Goal: Task Accomplishment & Management: Use online tool/utility

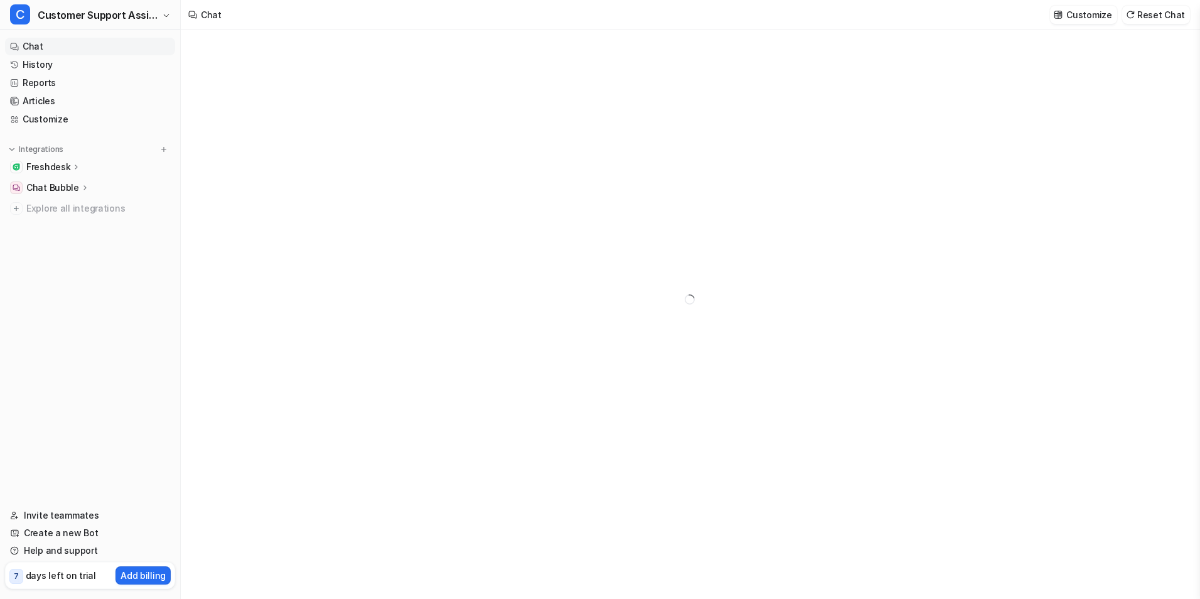
type textarea "**********"
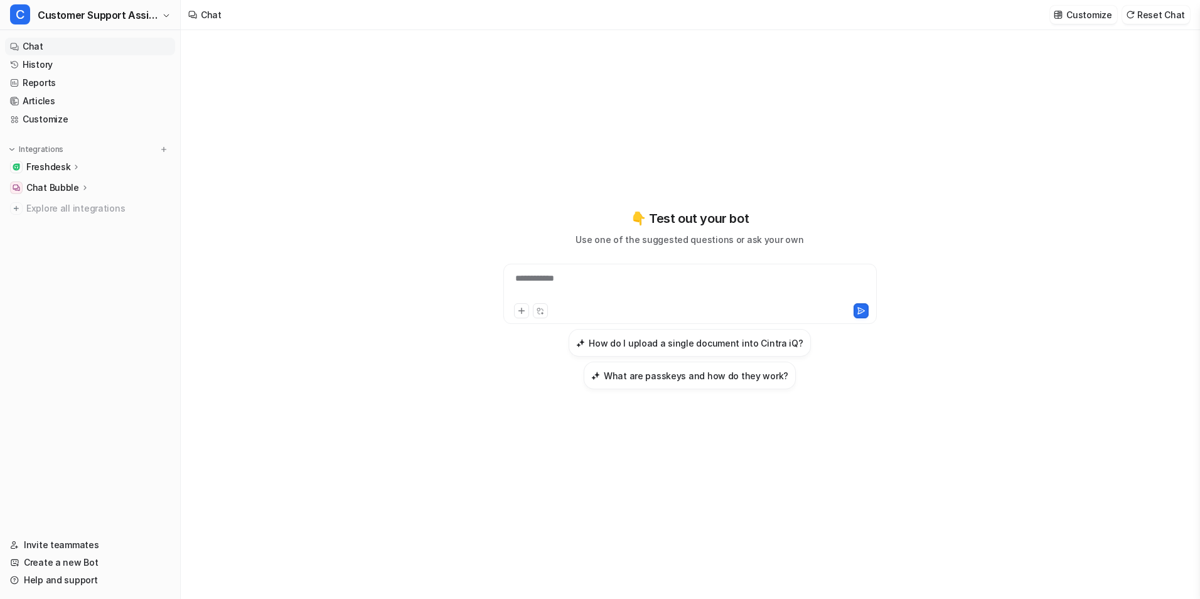
click at [62, 162] on p "Freshdesk" at bounding box center [48, 167] width 44 height 13
click at [62, 186] on p "Overview" at bounding box center [56, 185] width 40 height 13
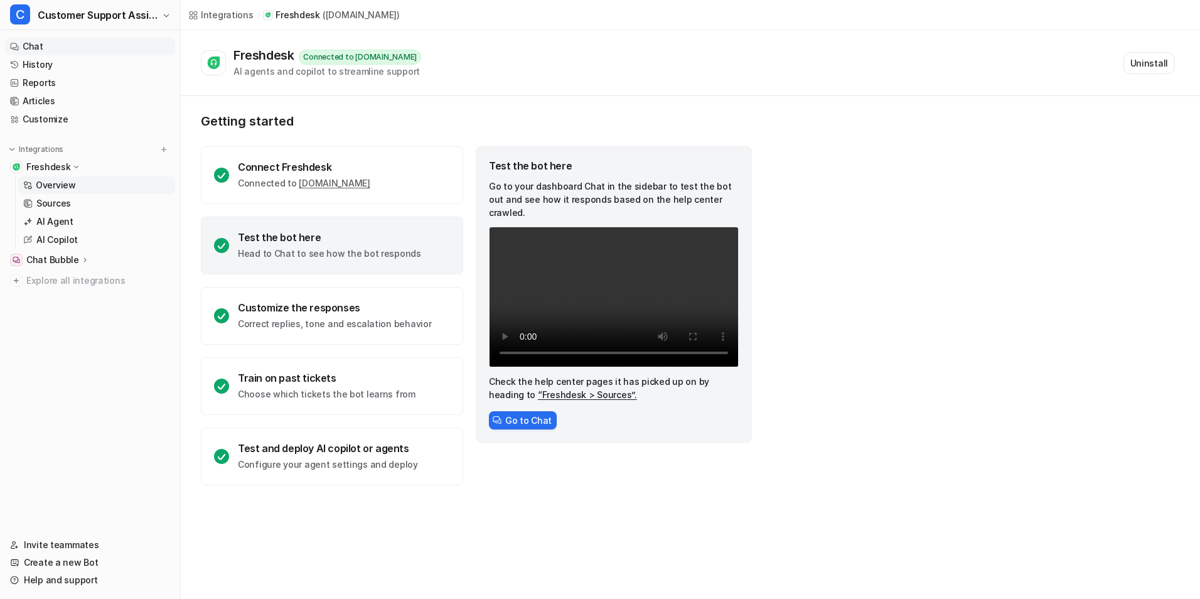
click at [38, 48] on link "Chat" at bounding box center [90, 47] width 170 height 18
